Goal: Task Accomplishment & Management: Manage account settings

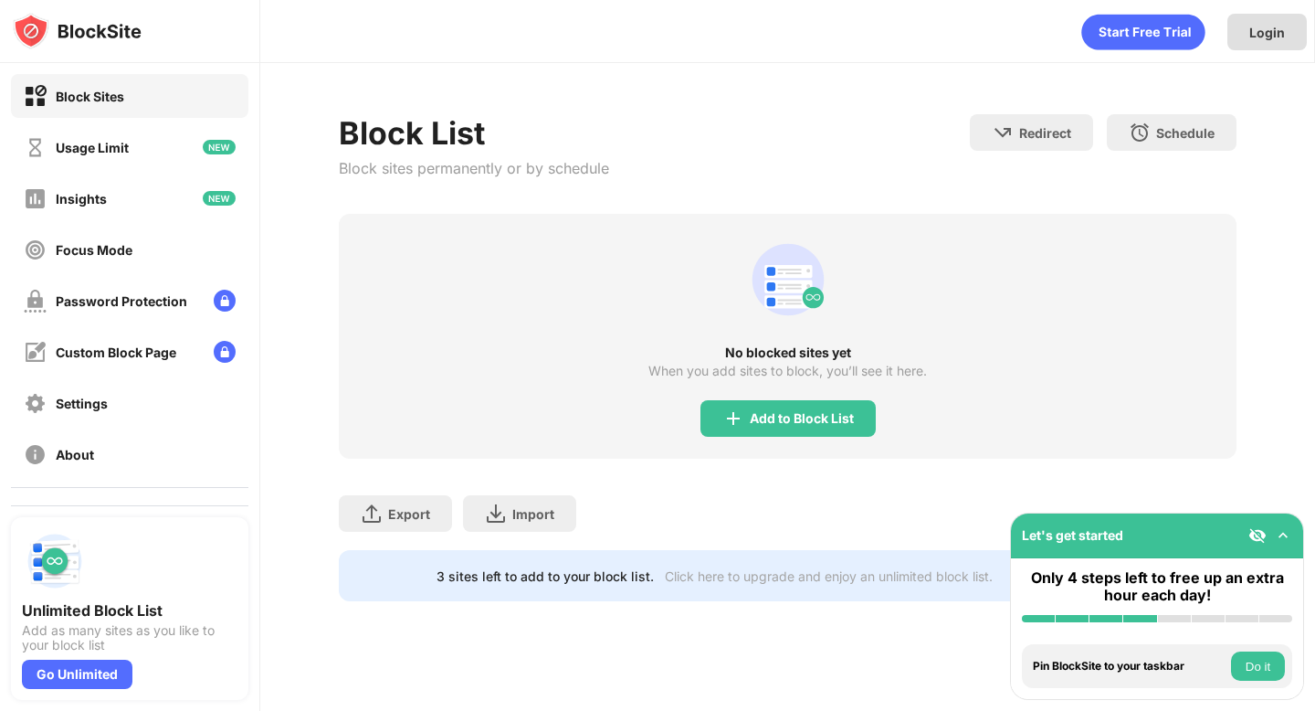
click at [1254, 41] on div "Login" at bounding box center [1267, 32] width 79 height 37
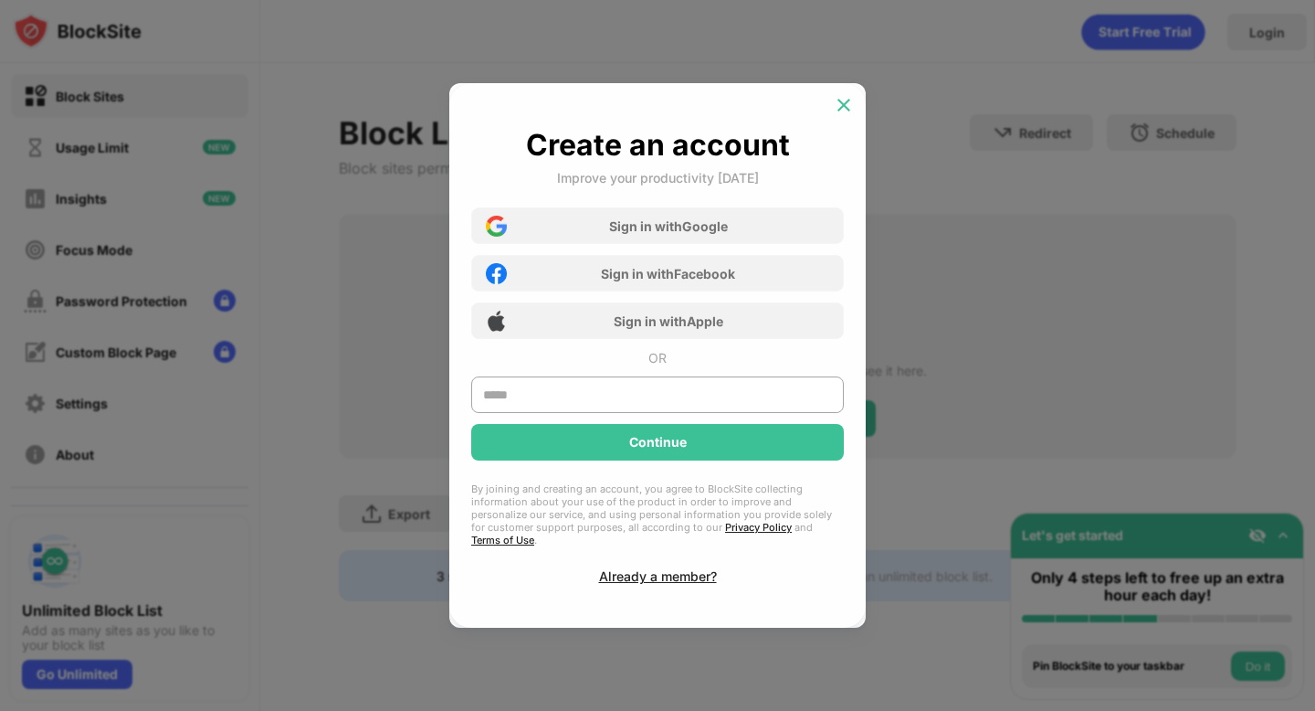
click at [839, 111] on img at bounding box center [844, 105] width 18 height 18
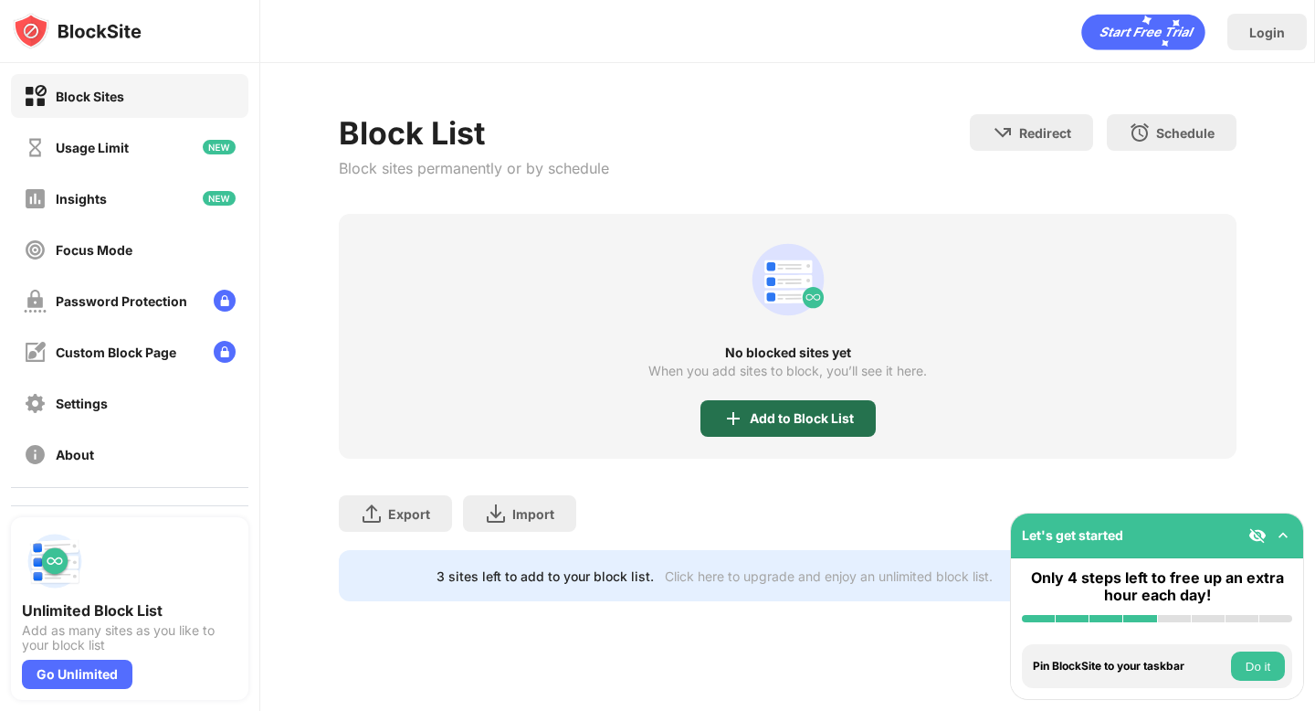
click at [764, 421] on div "Add to Block List" at bounding box center [802, 418] width 104 height 15
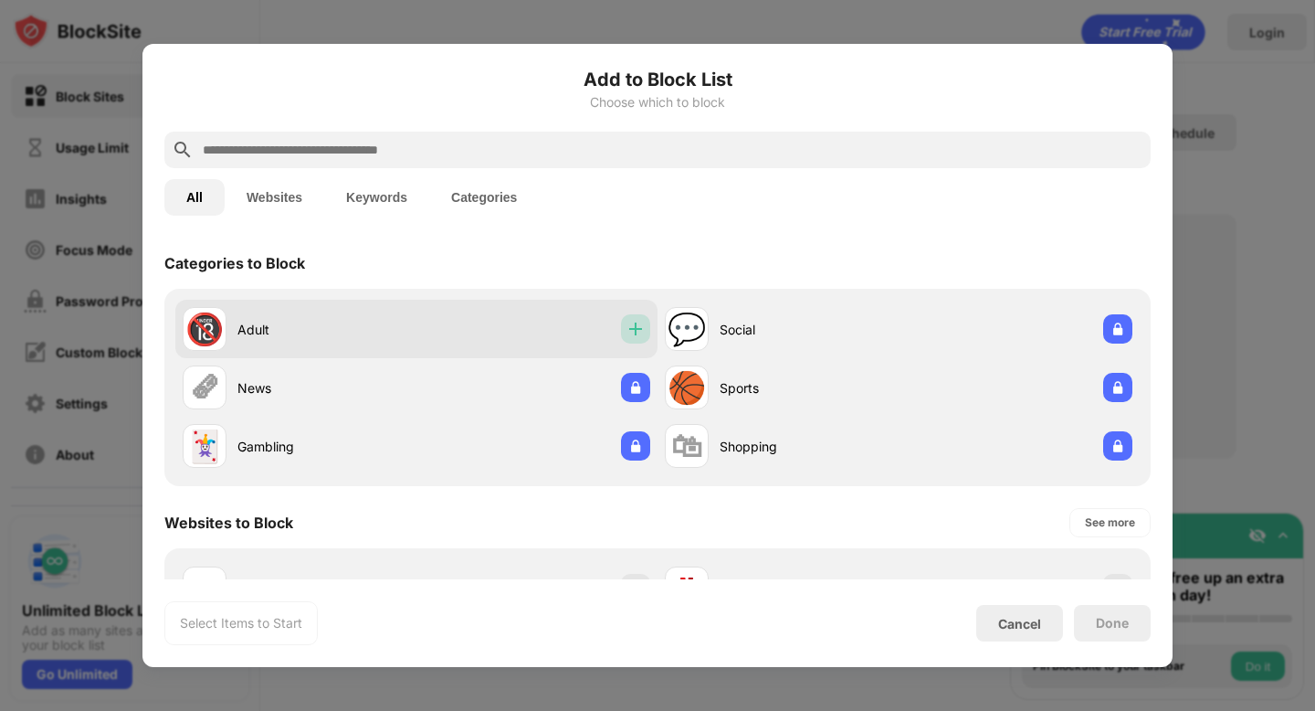
click at [639, 337] on div at bounding box center [635, 328] width 29 height 29
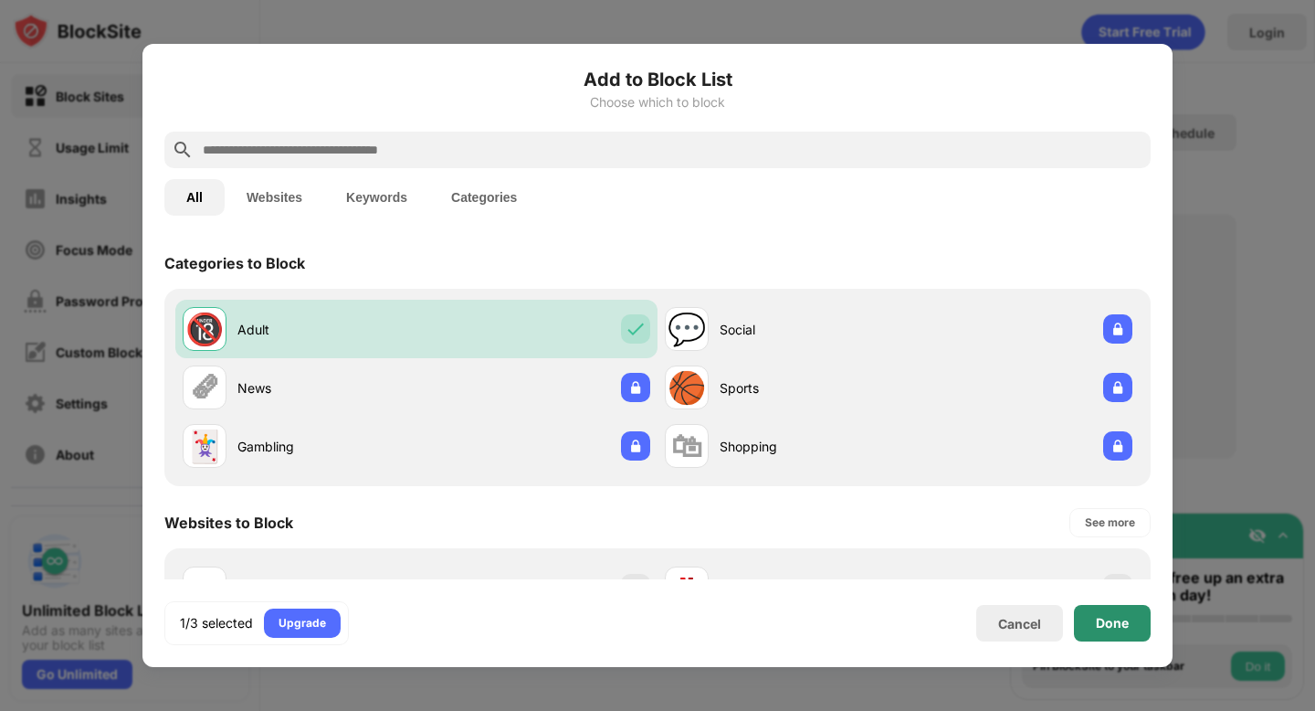
click at [1135, 634] on div "Done" at bounding box center [1112, 623] width 77 height 37
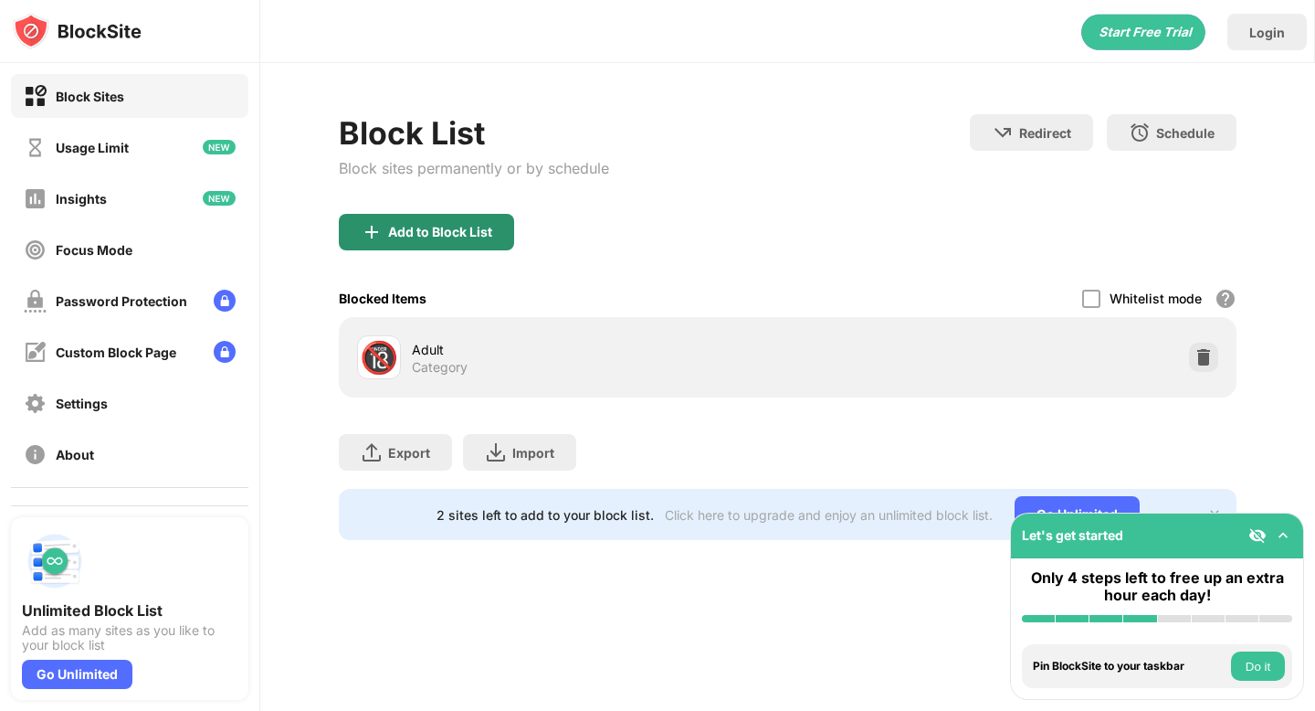
click at [470, 225] on div "Add to Block List" at bounding box center [440, 232] width 104 height 15
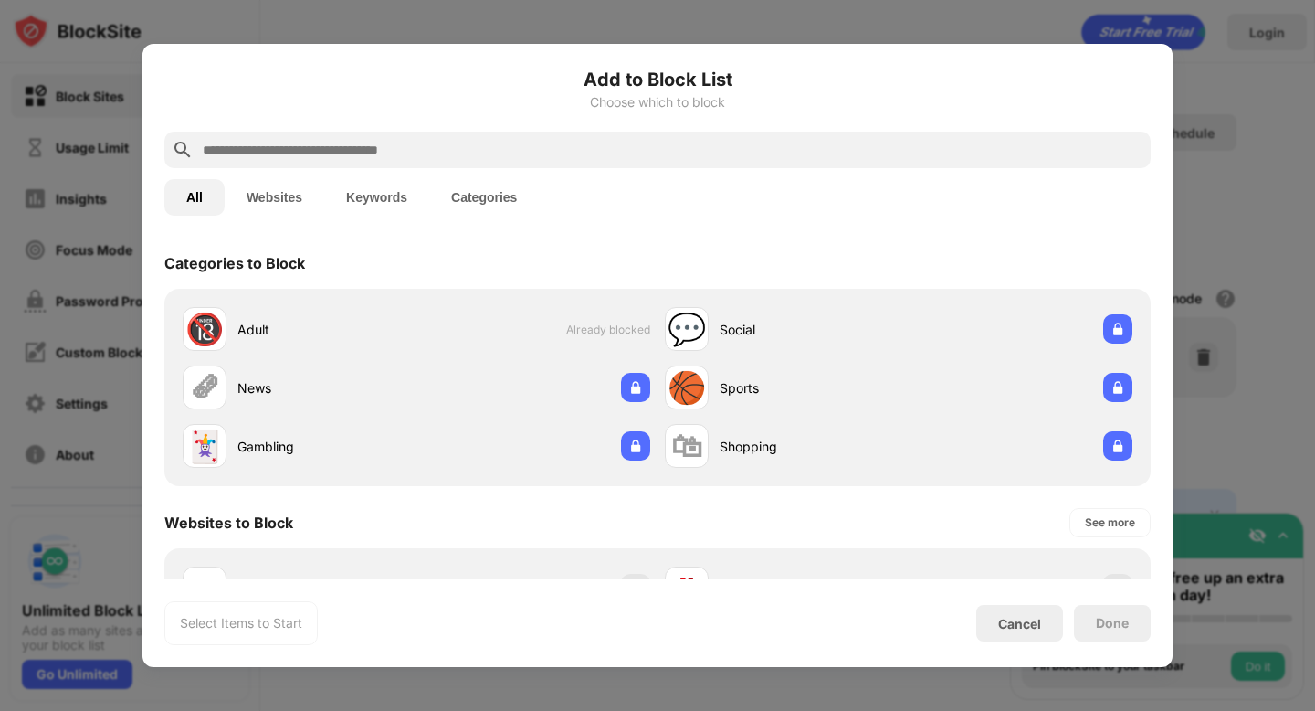
click at [248, 157] on input "text" at bounding box center [672, 150] width 943 height 22
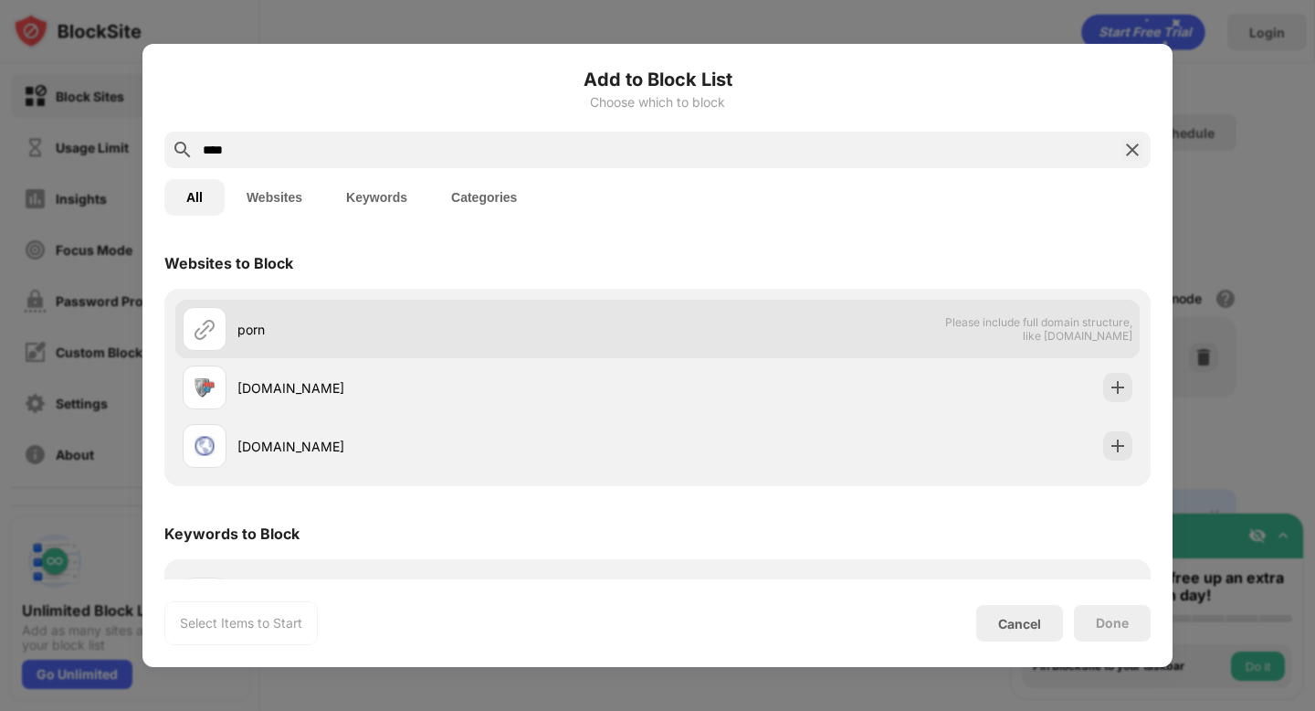
scroll to position [60, 0]
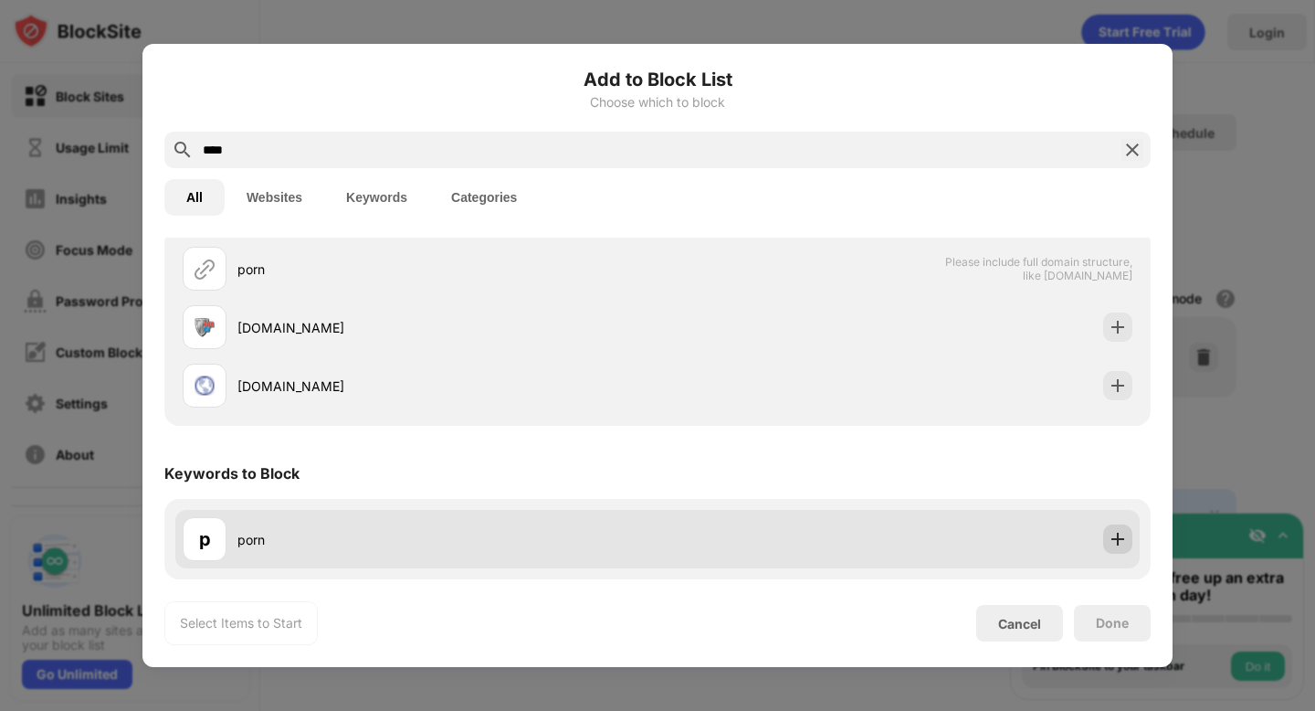
type input "****"
click at [1109, 543] on img at bounding box center [1118, 539] width 18 height 18
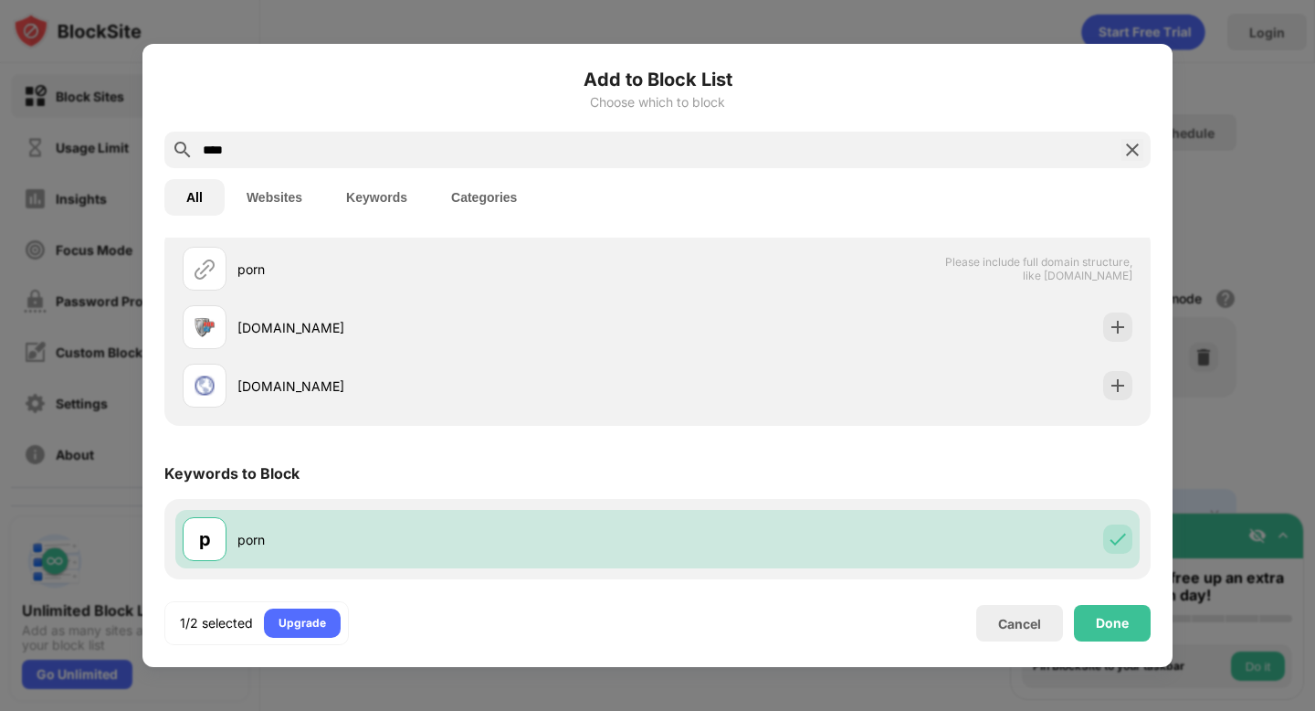
click at [1133, 139] on img at bounding box center [1133, 150] width 22 height 22
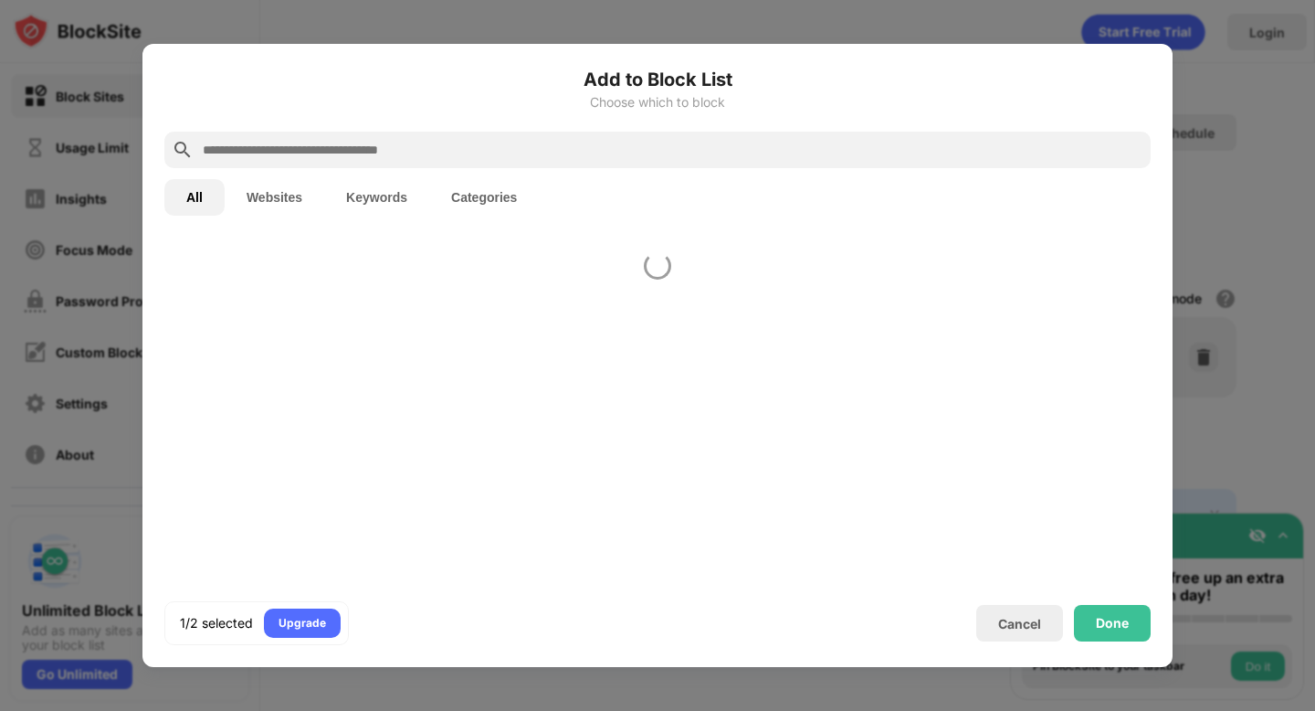
scroll to position [0, 0]
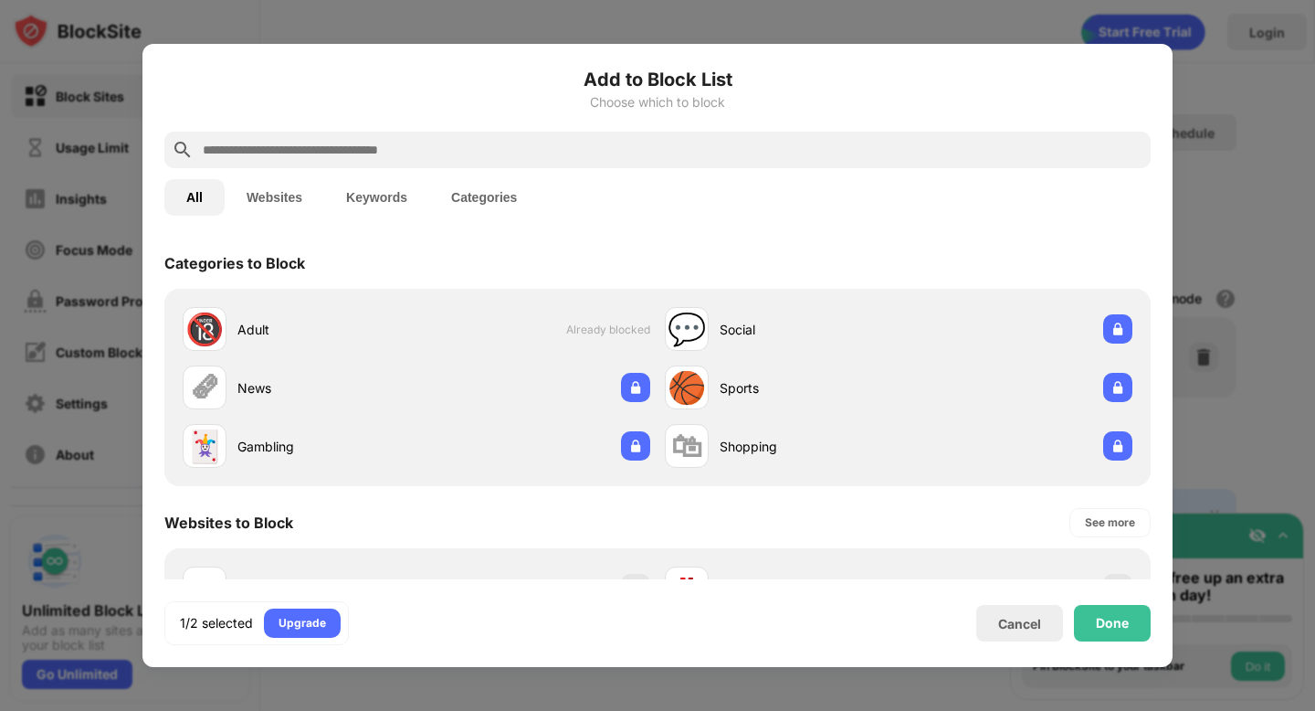
click at [939, 158] on input "text" at bounding box center [672, 150] width 943 height 22
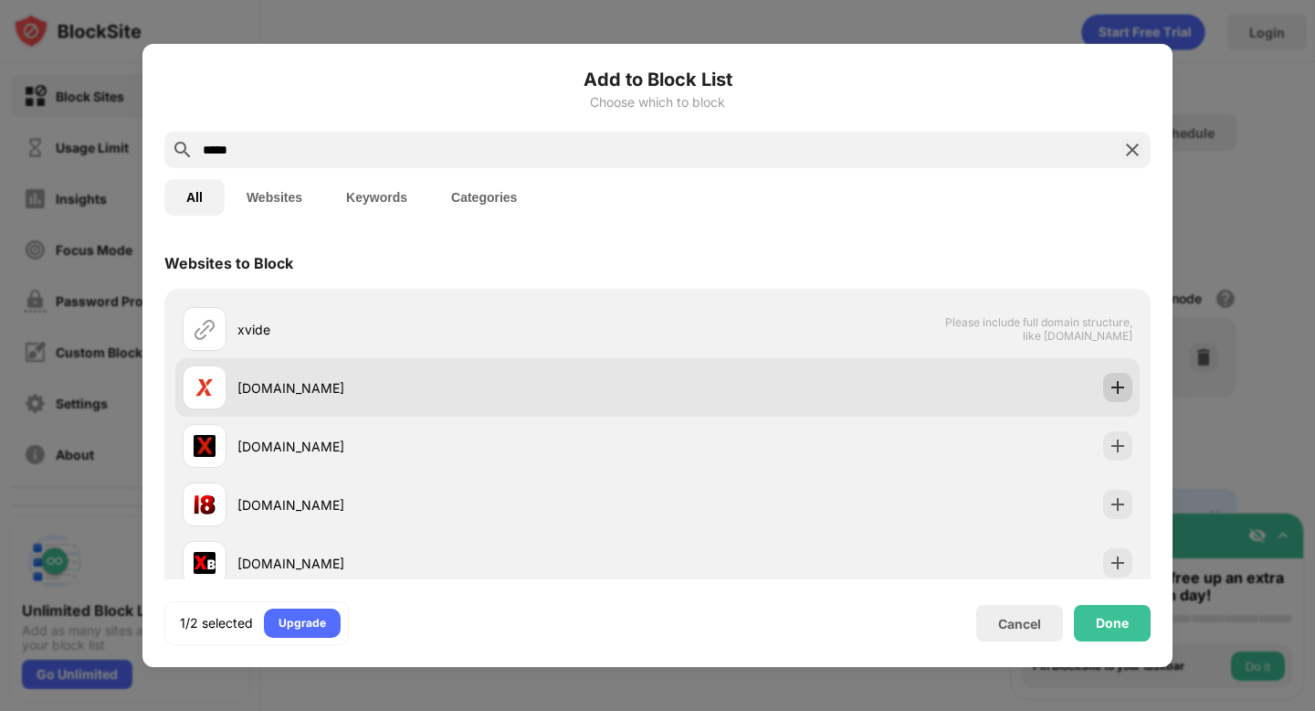
type input "*****"
click at [1109, 387] on img at bounding box center [1118, 387] width 18 height 18
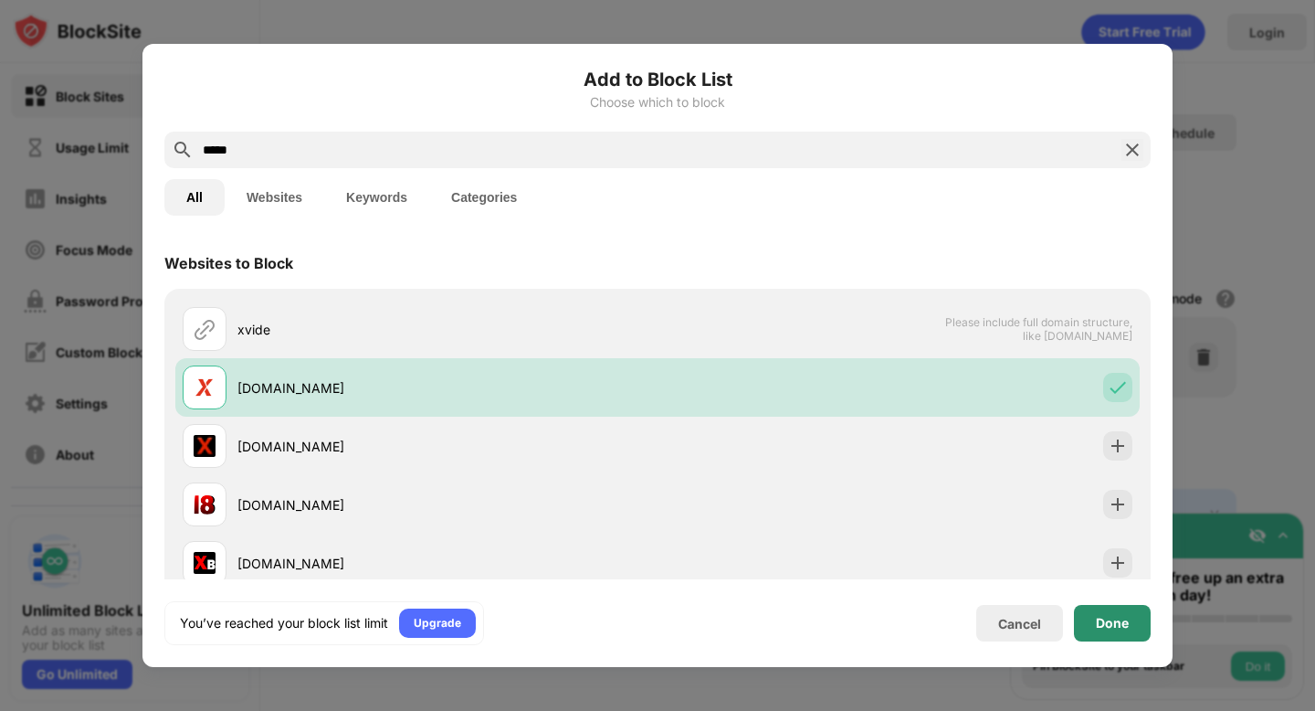
click at [1124, 614] on div "Done" at bounding box center [1112, 623] width 77 height 37
